Goal: Task Accomplishment & Management: Manage account settings

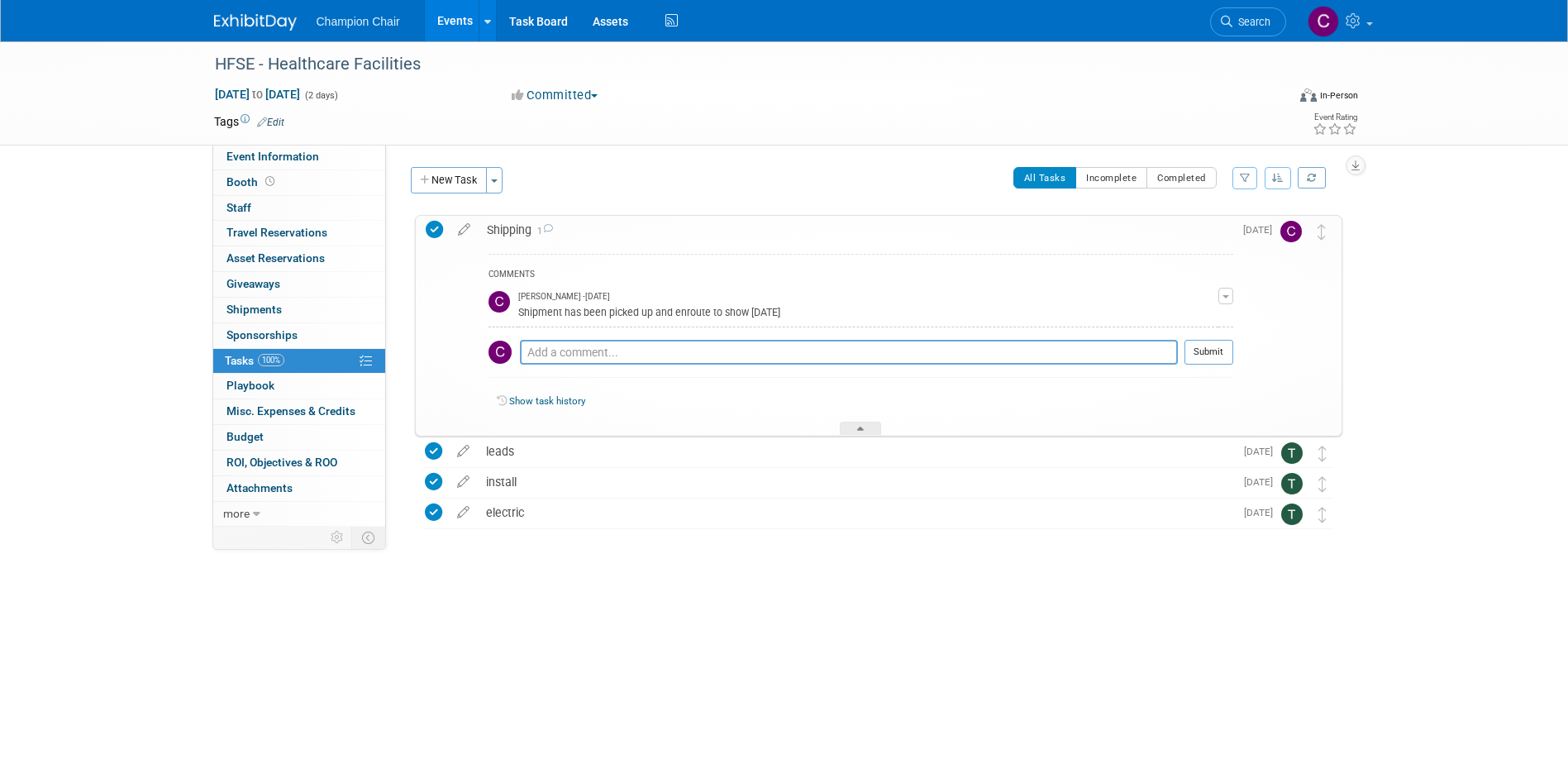
click at [1228, 295] on span "button" at bounding box center [1225, 297] width 6 height 4
click at [1226, 298] on span "button" at bounding box center [1225, 297] width 6 height 4
click at [1284, 292] on td at bounding box center [1297, 325] width 33 height 219
click at [435, 229] on icon at bounding box center [434, 229] width 17 height 17
click at [436, 226] on icon at bounding box center [434, 229] width 17 height 17
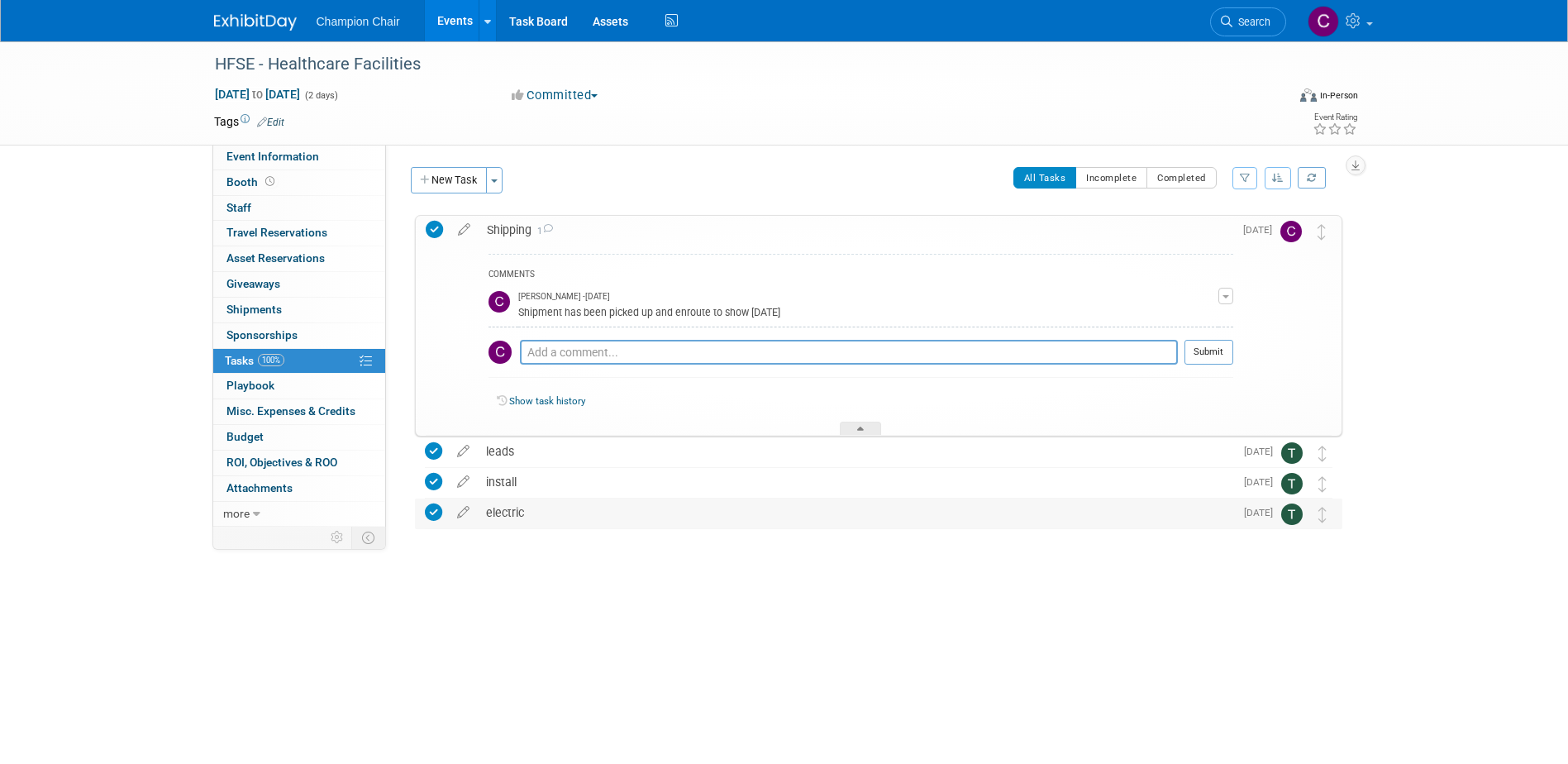
click at [809, 503] on div "electric" at bounding box center [856, 512] width 757 height 28
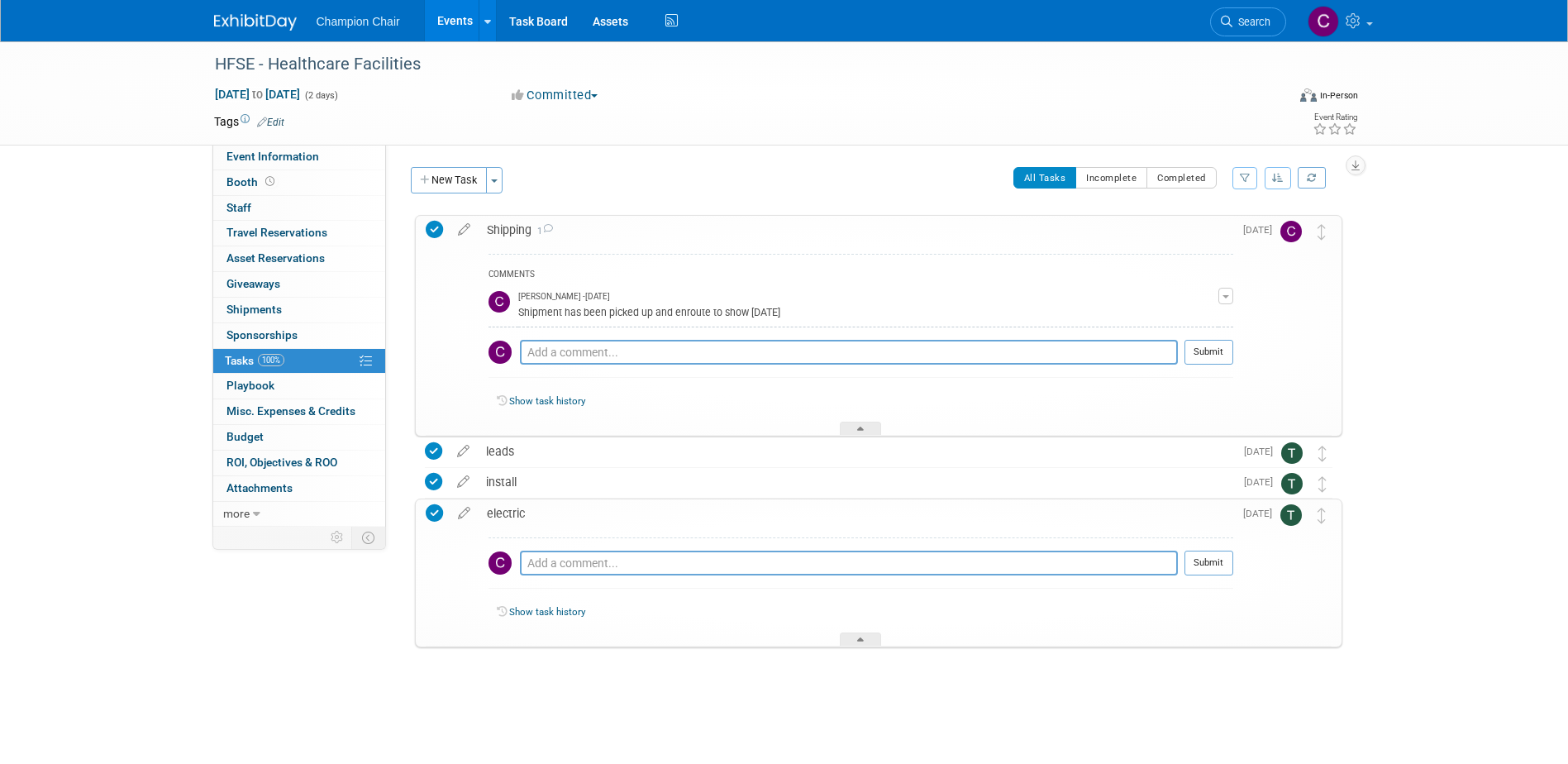
click at [1356, 478] on div "Event Information Event Info Booth Booth 0 Staff 0 Staff 0 Travel Reservations …" at bounding box center [784, 378] width 1165 height 674
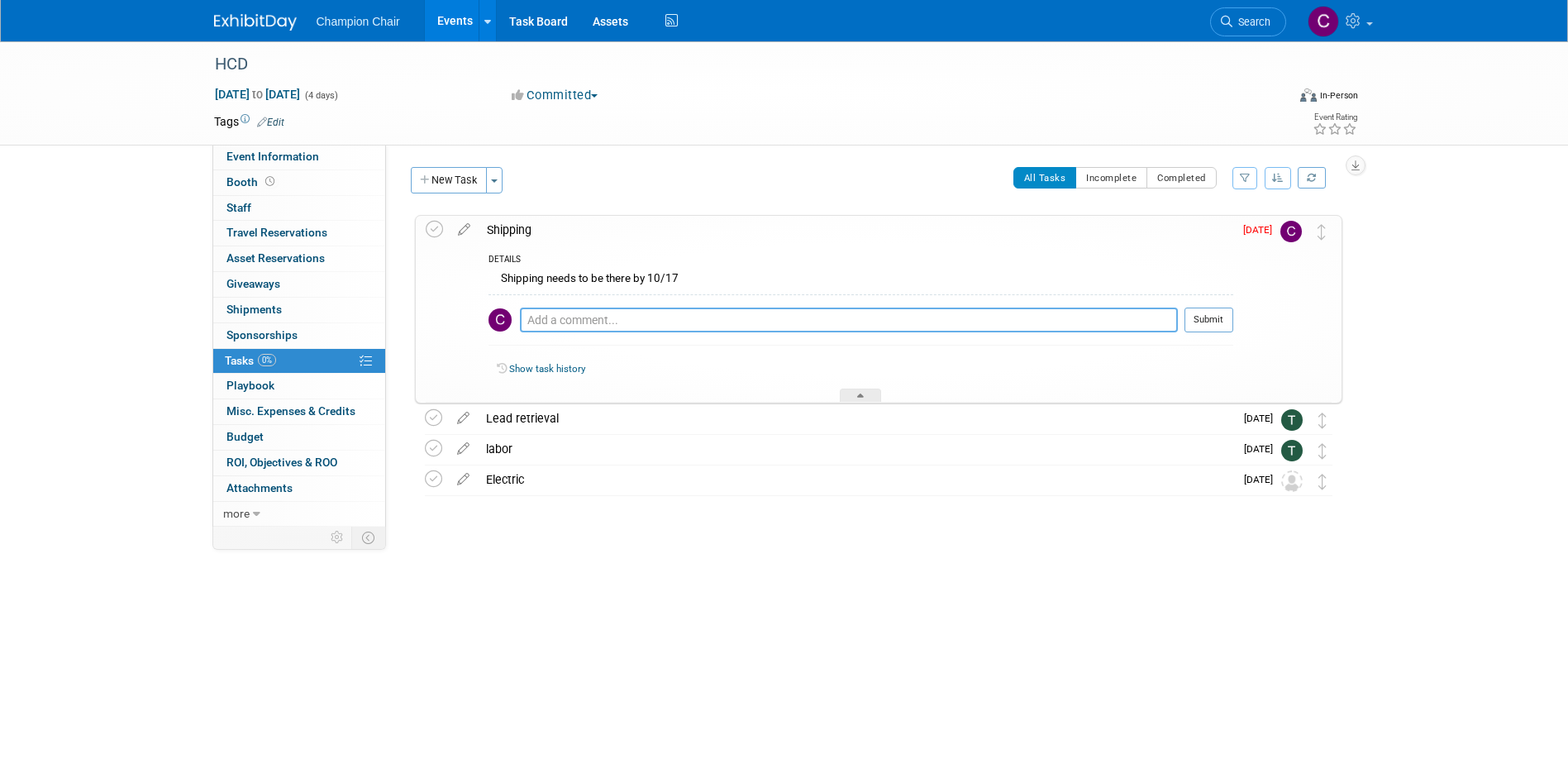
click at [567, 323] on textarea at bounding box center [849, 320] width 658 height 25
type textarea "p"
type textarea "Pick up scheduled for [DATE]"
click at [436, 230] on icon at bounding box center [434, 229] width 17 height 17
click at [691, 315] on textarea at bounding box center [849, 320] width 658 height 25
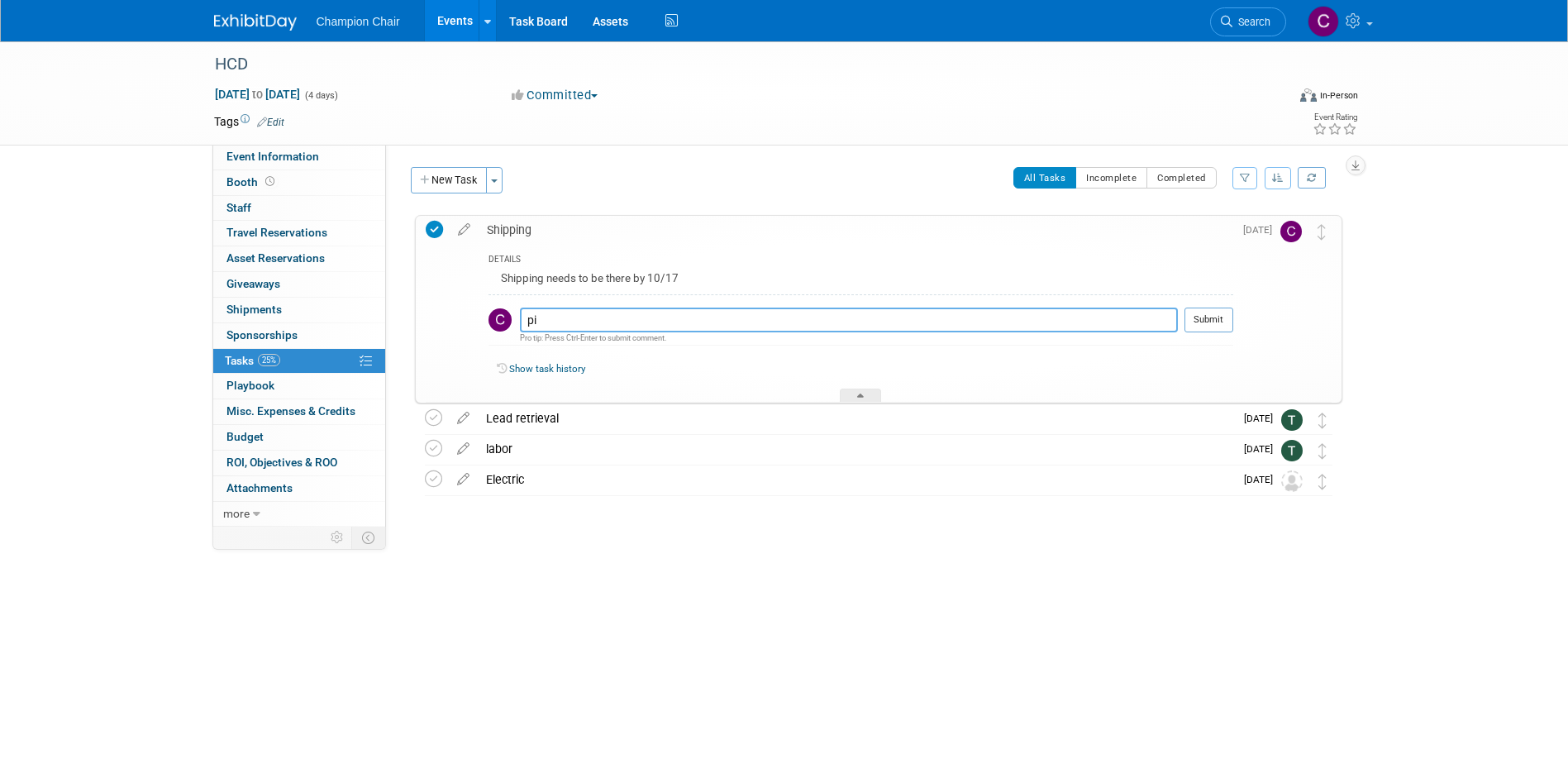
type textarea "p"
type textarea "Pick up scheduled for [DATE]"
click at [1208, 316] on button "Submit" at bounding box center [1208, 320] width 49 height 25
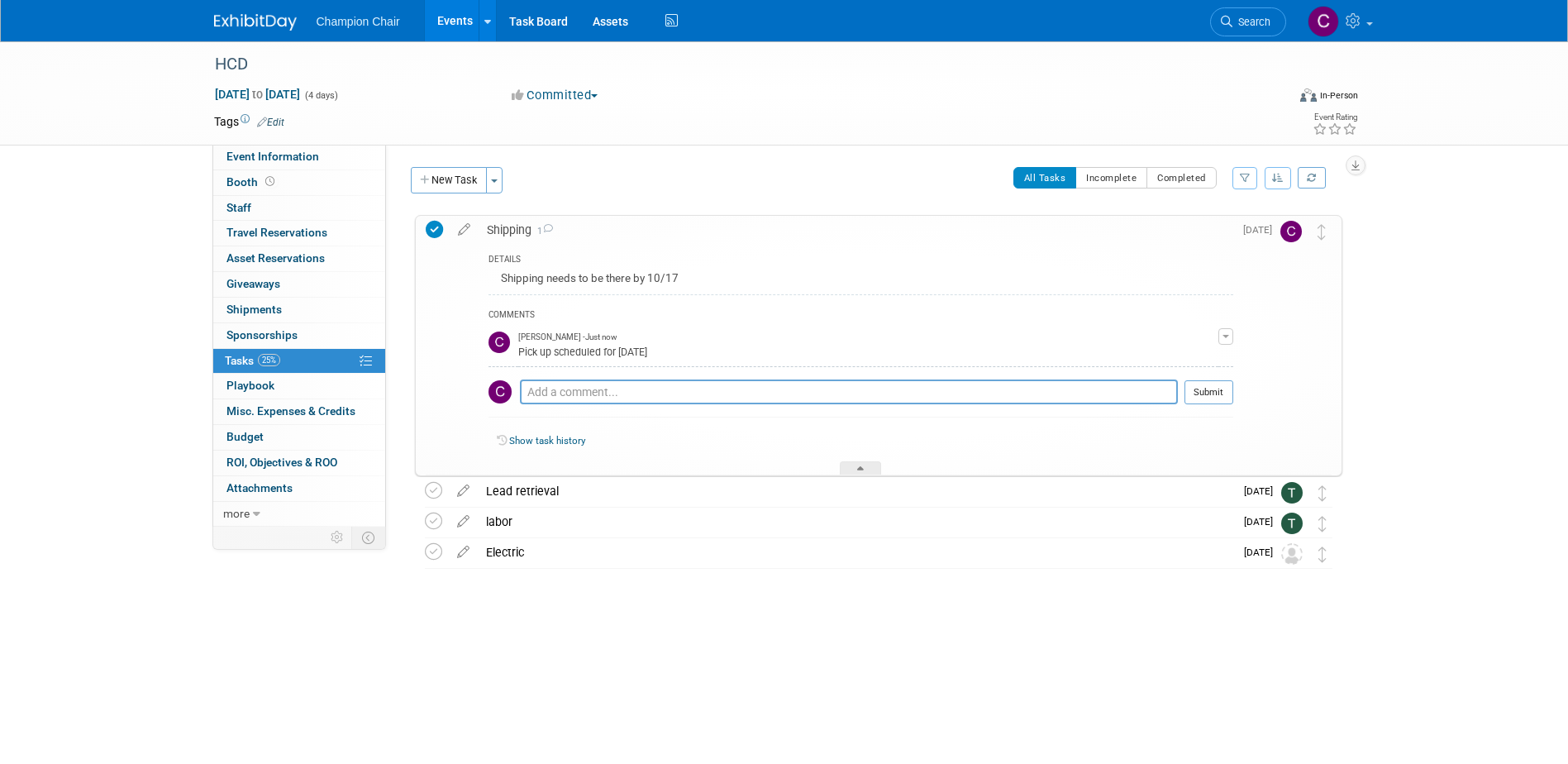
click at [953, 572] on div at bounding box center [875, 585] width 936 height 33
